Goal: Task Accomplishment & Management: Manage account settings

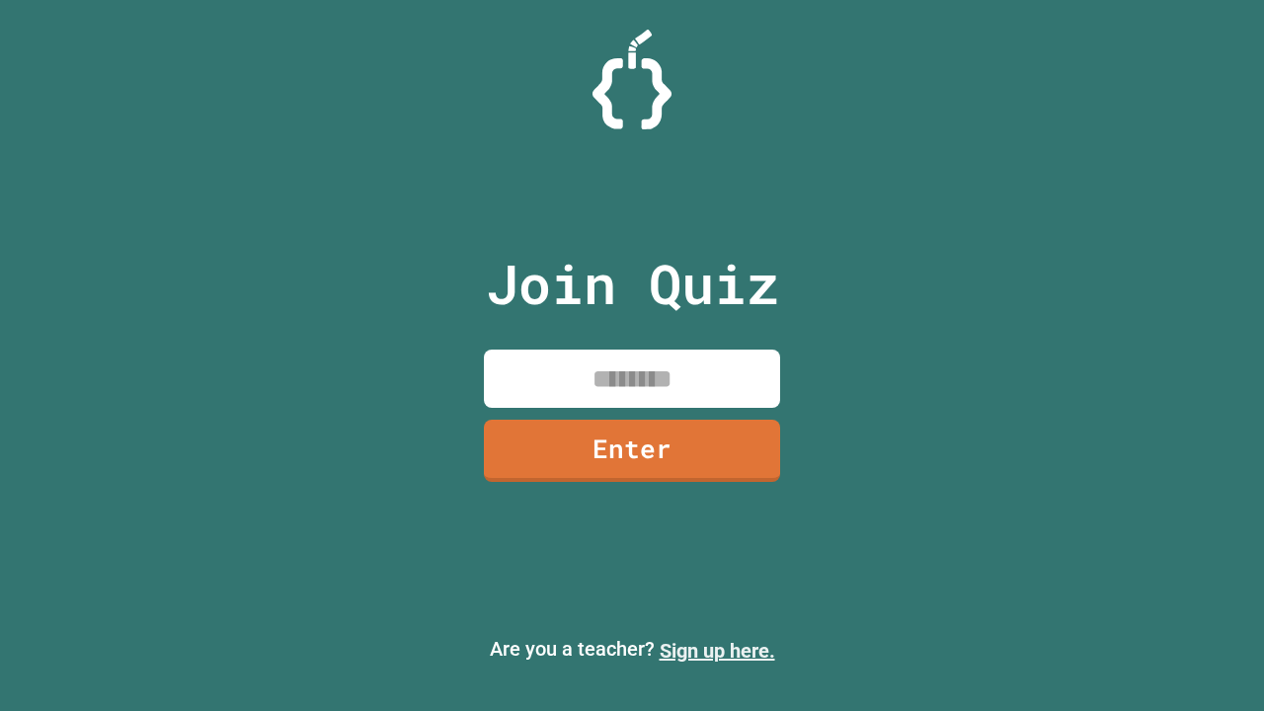
click at [717, 651] on link "Sign up here." at bounding box center [718, 651] width 116 height 24
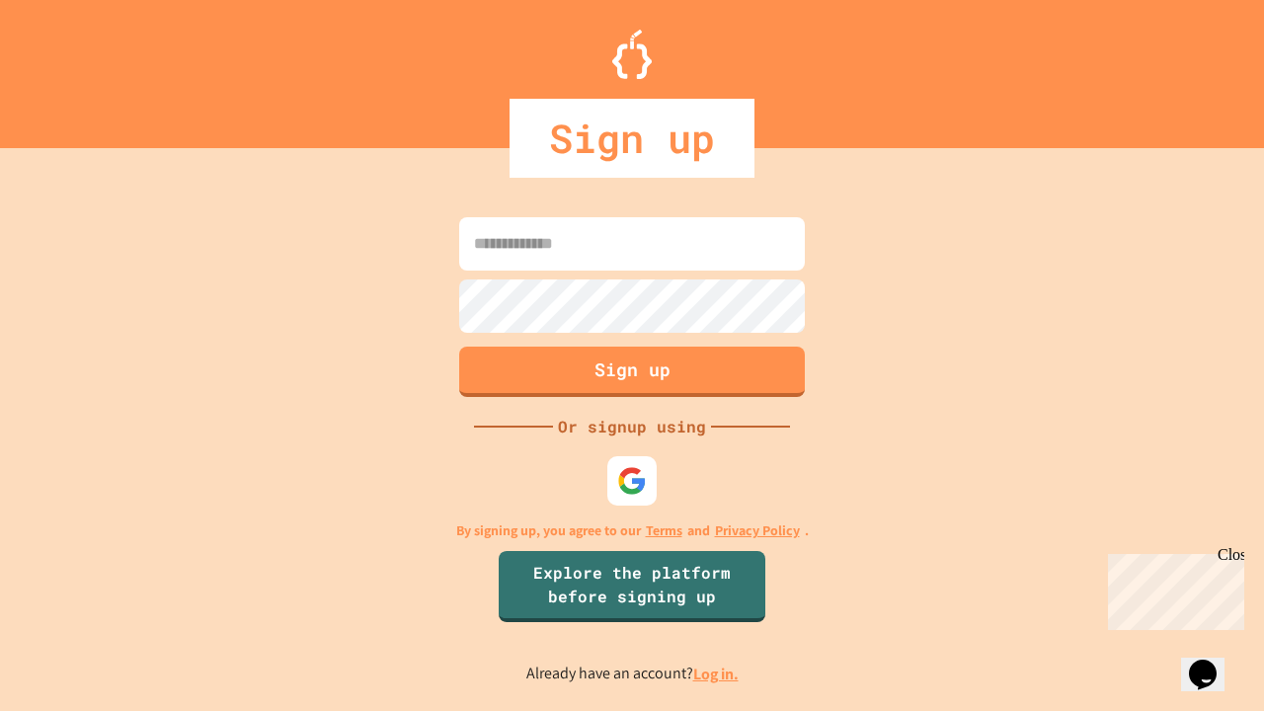
click at [717, 674] on link "Log in." at bounding box center [715, 674] width 45 height 21
